Goal: Task Accomplishment & Management: Complete application form

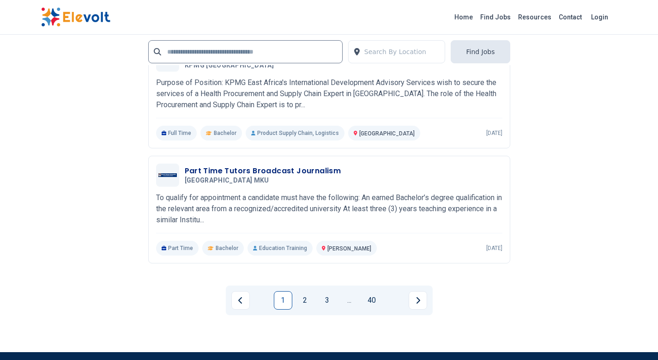
scroll to position [1985, 0]
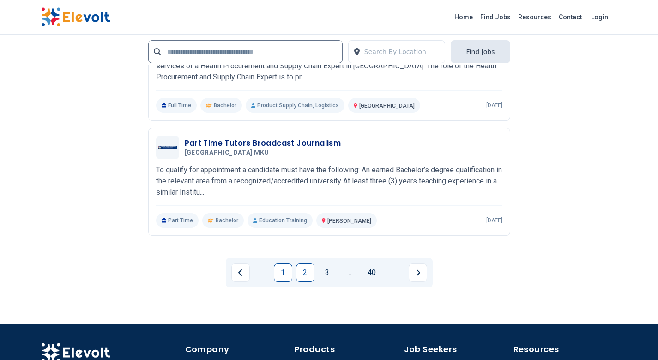
click at [300, 270] on link "2" at bounding box center [305, 272] width 18 height 18
click at [300, 359] on link "Start Hiring" at bounding box center [309, 364] width 31 height 7
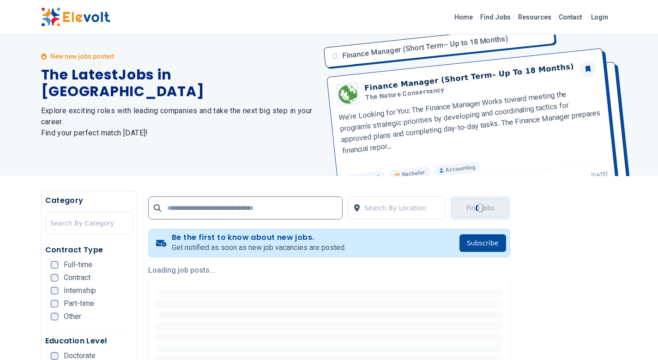
scroll to position [0, 0]
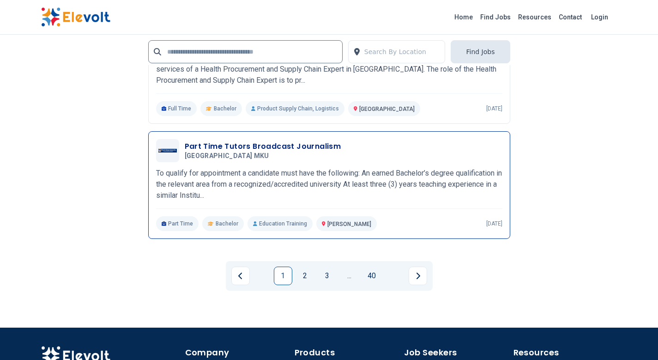
scroll to position [2123, 0]
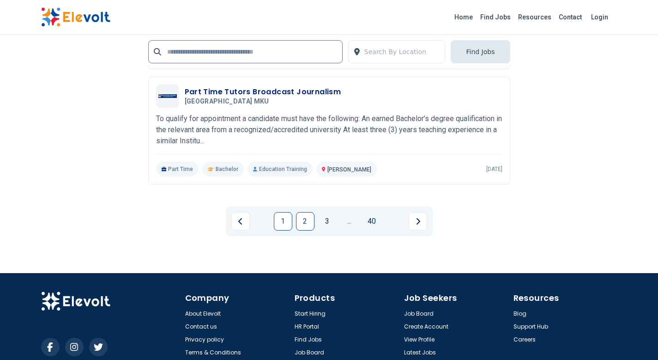
click at [306, 224] on link "2" at bounding box center [305, 221] width 18 height 18
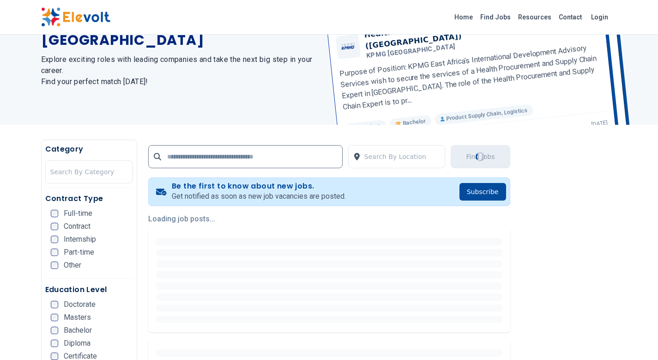
scroll to position [0, 0]
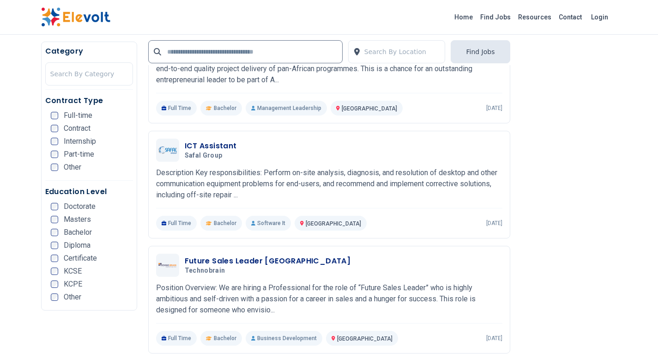
scroll to position [1523, 0]
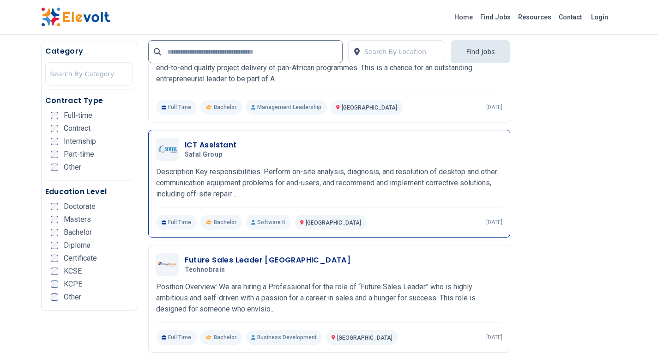
click at [394, 186] on p "Description Key responsibilities: Perform on-site analysis, diagnosis, and reso…" at bounding box center [329, 182] width 346 height 33
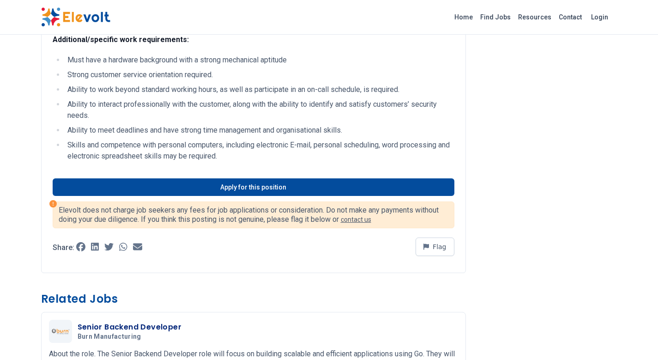
scroll to position [692, 0]
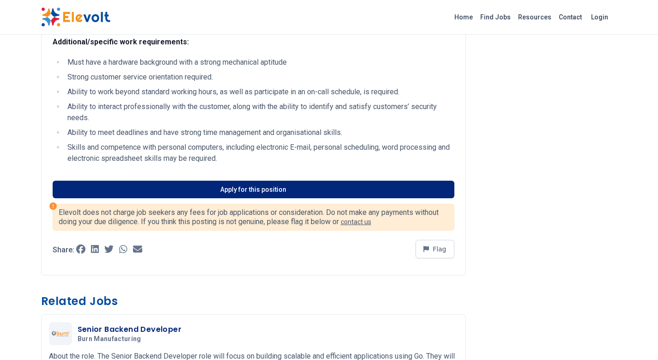
click at [307, 196] on link "Apply for this position" at bounding box center [254, 189] width 402 height 18
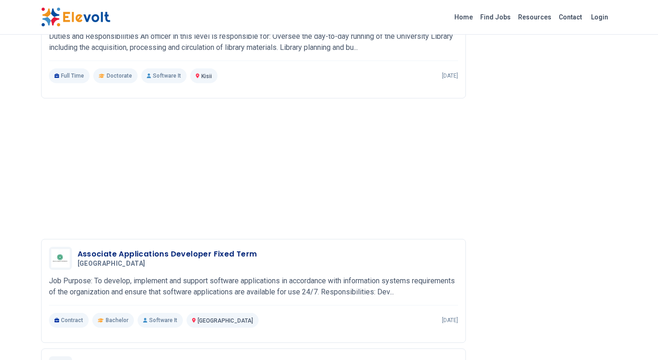
scroll to position [1202, 0]
